Goal: Register for event/course

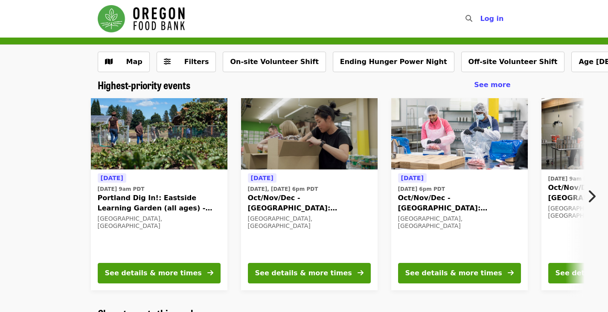
click at [594, 194] on icon "chevron-right icon" at bounding box center [591, 196] width 9 height 16
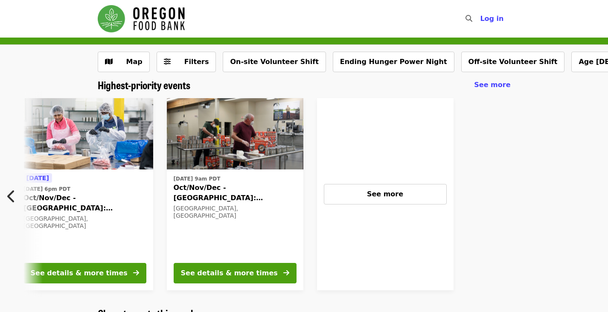
scroll to position [0, 379]
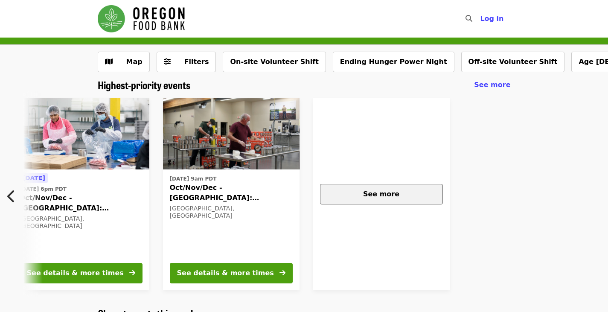
click at [366, 195] on span "See more" at bounding box center [381, 194] width 36 height 8
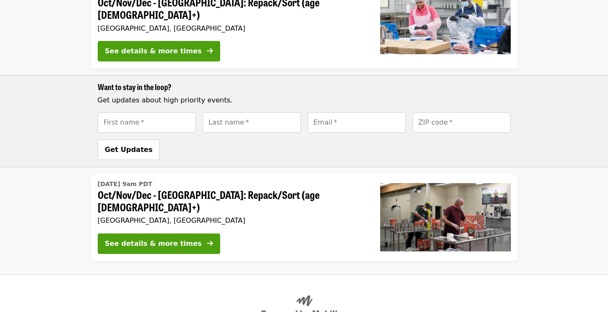
scroll to position [341, 0]
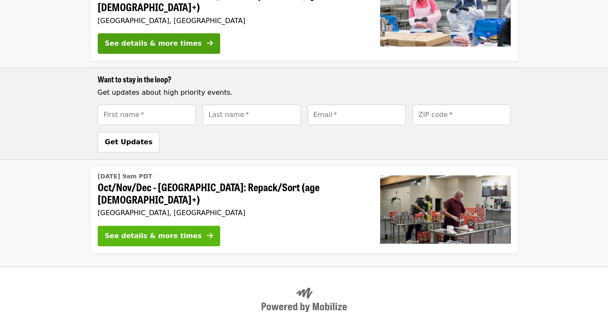
click at [165, 226] on button "See details & more times" at bounding box center [159, 236] width 122 height 20
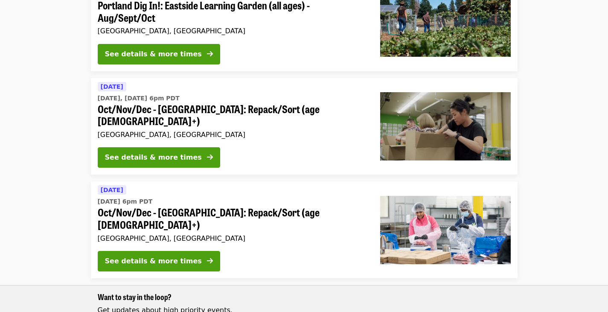
scroll to position [35, 0]
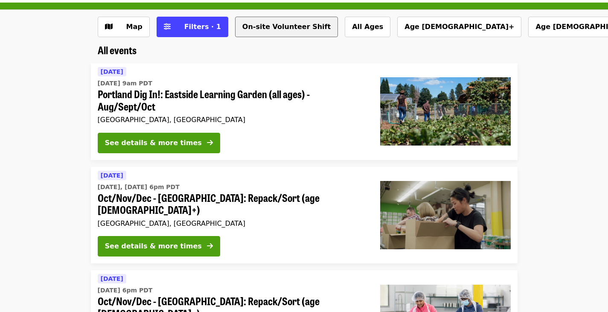
click at [254, 28] on button "On-site Volunteer Shift" at bounding box center [286, 27] width 103 height 20
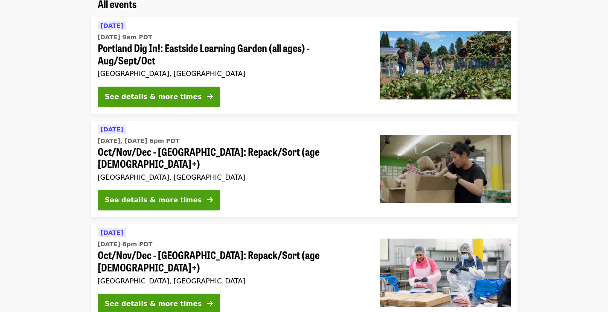
scroll to position [128, 0]
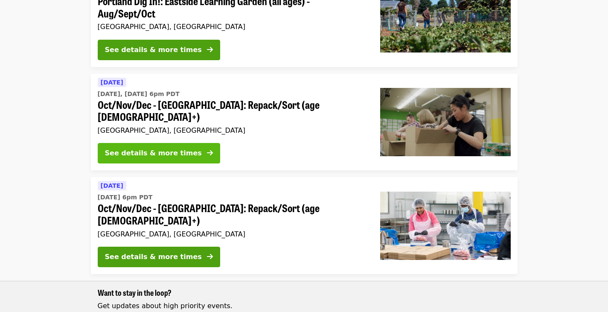
click at [145, 148] on div "See details & more times" at bounding box center [153, 153] width 97 height 10
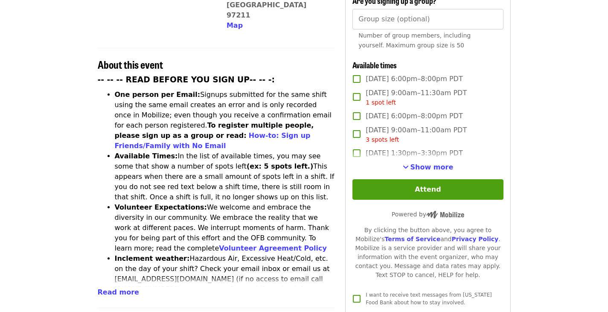
scroll to position [298, 0]
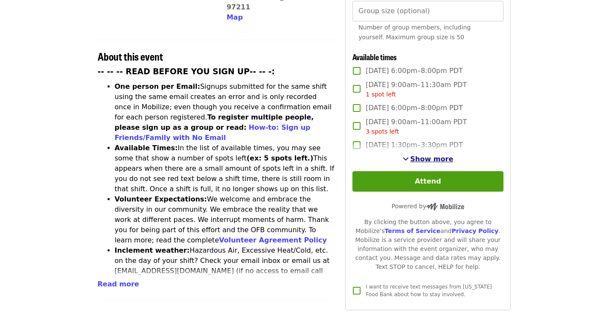
click at [426, 155] on span "Show more" at bounding box center [431, 159] width 43 height 8
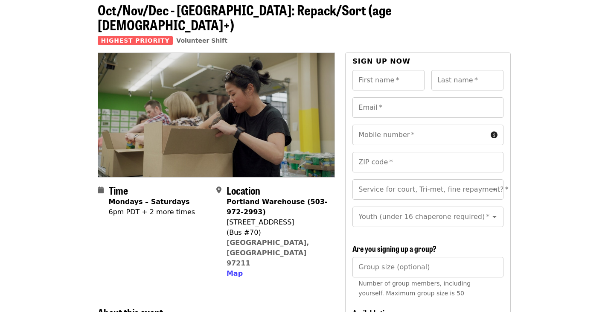
scroll to position [0, 0]
